Goal: Book appointment/travel/reservation

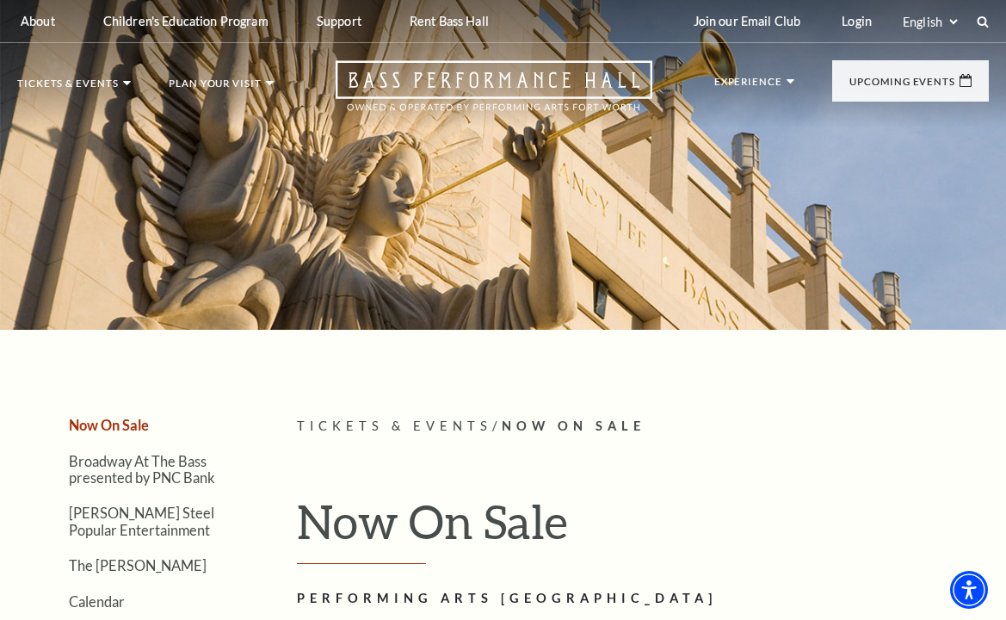
scroll to position [172, 0]
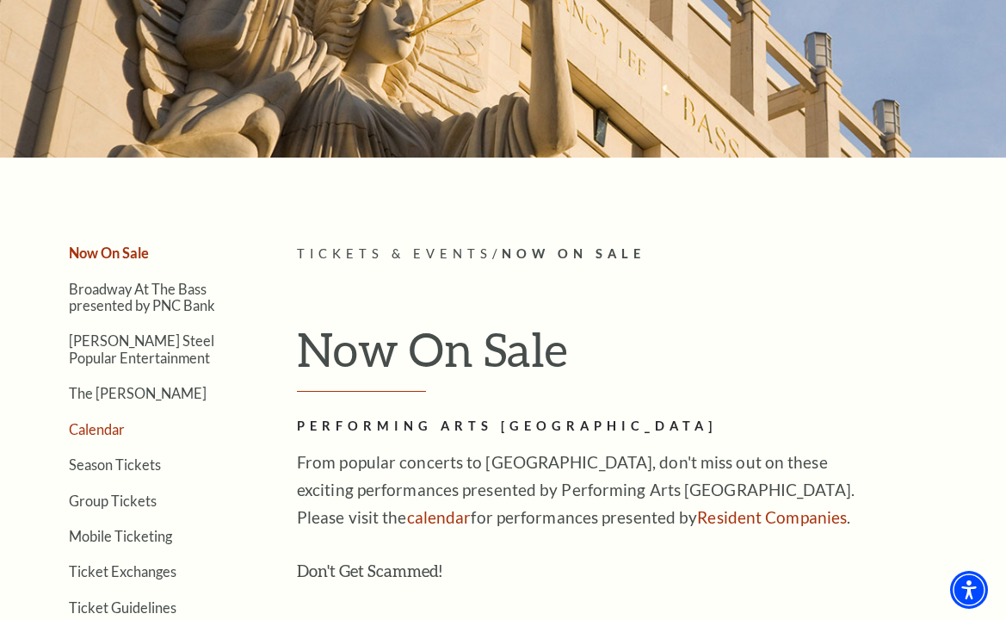
click at [114, 428] on link "Calendar" at bounding box center [97, 429] width 56 height 16
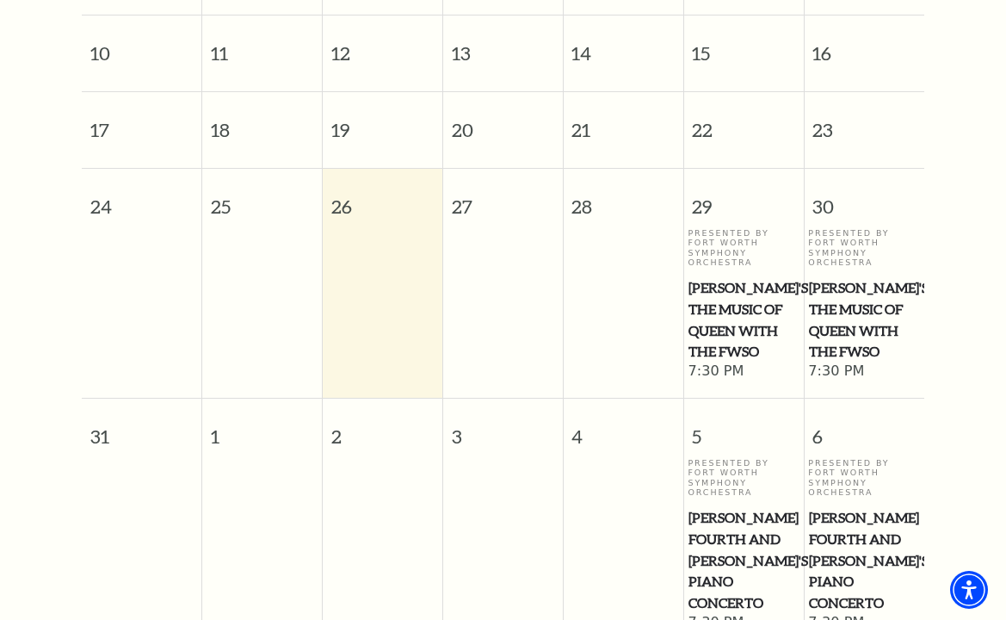
scroll to position [1015, 0]
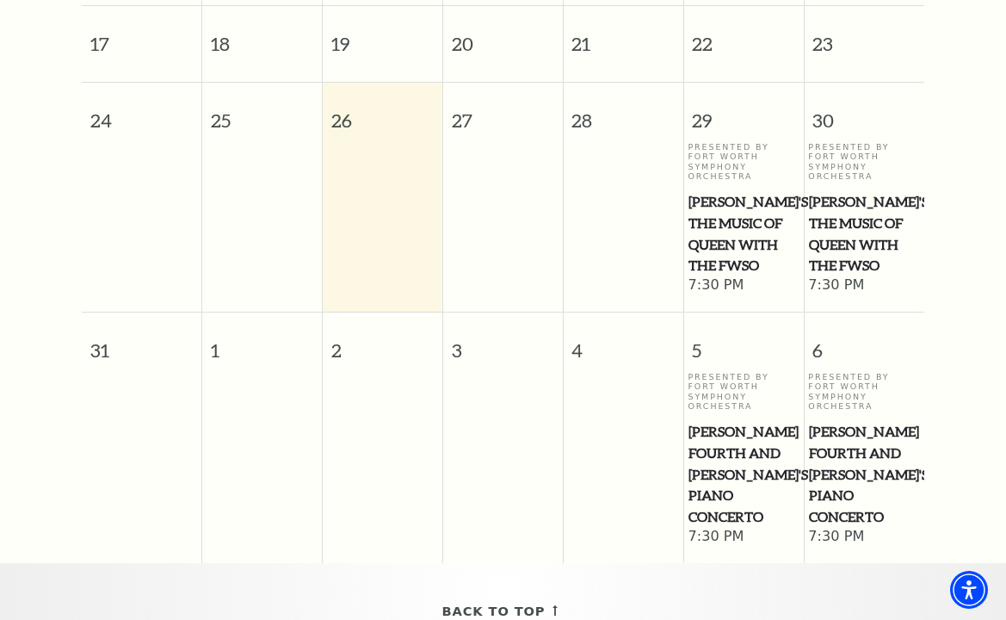
click at [730, 226] on span "[PERSON_NAME]'s The Music of Queen with the FWSO" at bounding box center [743, 233] width 109 height 85
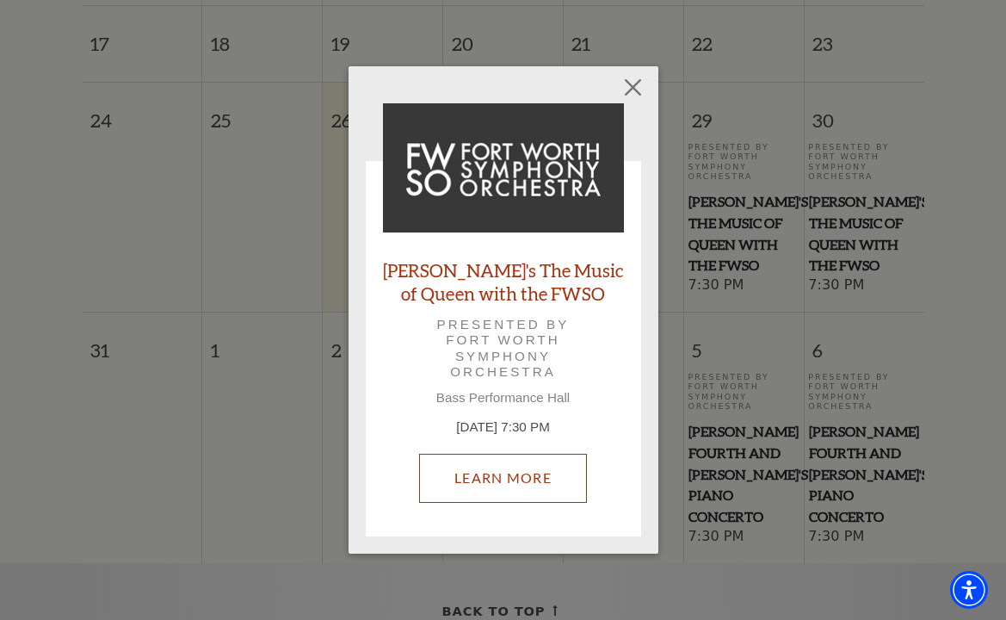
click at [525, 479] on link "Learn More" at bounding box center [503, 478] width 168 height 48
